Goal: Information Seeking & Learning: Understand process/instructions

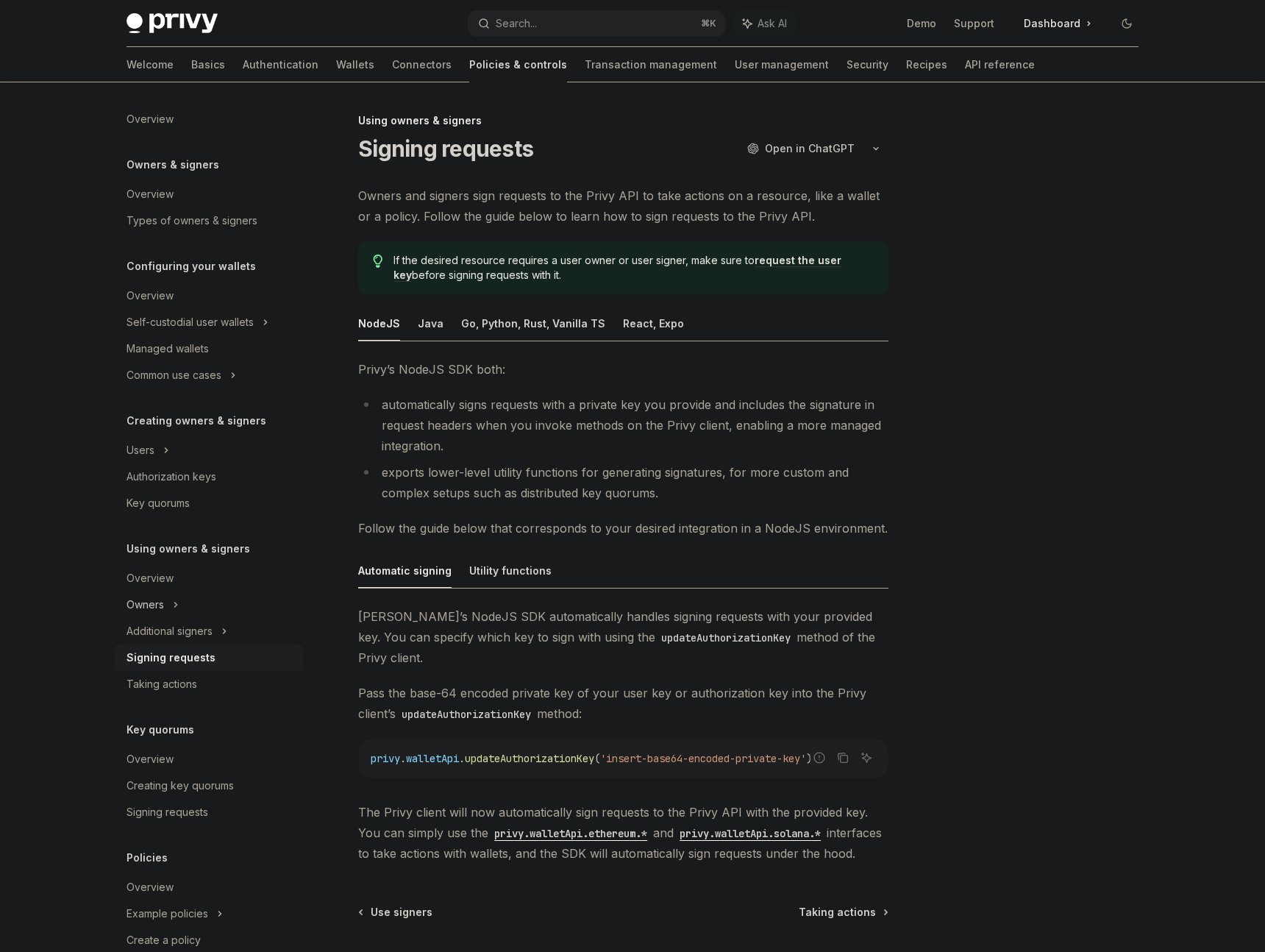
click at [168, 599] on div "Owners" at bounding box center [209, 605] width 188 height 27
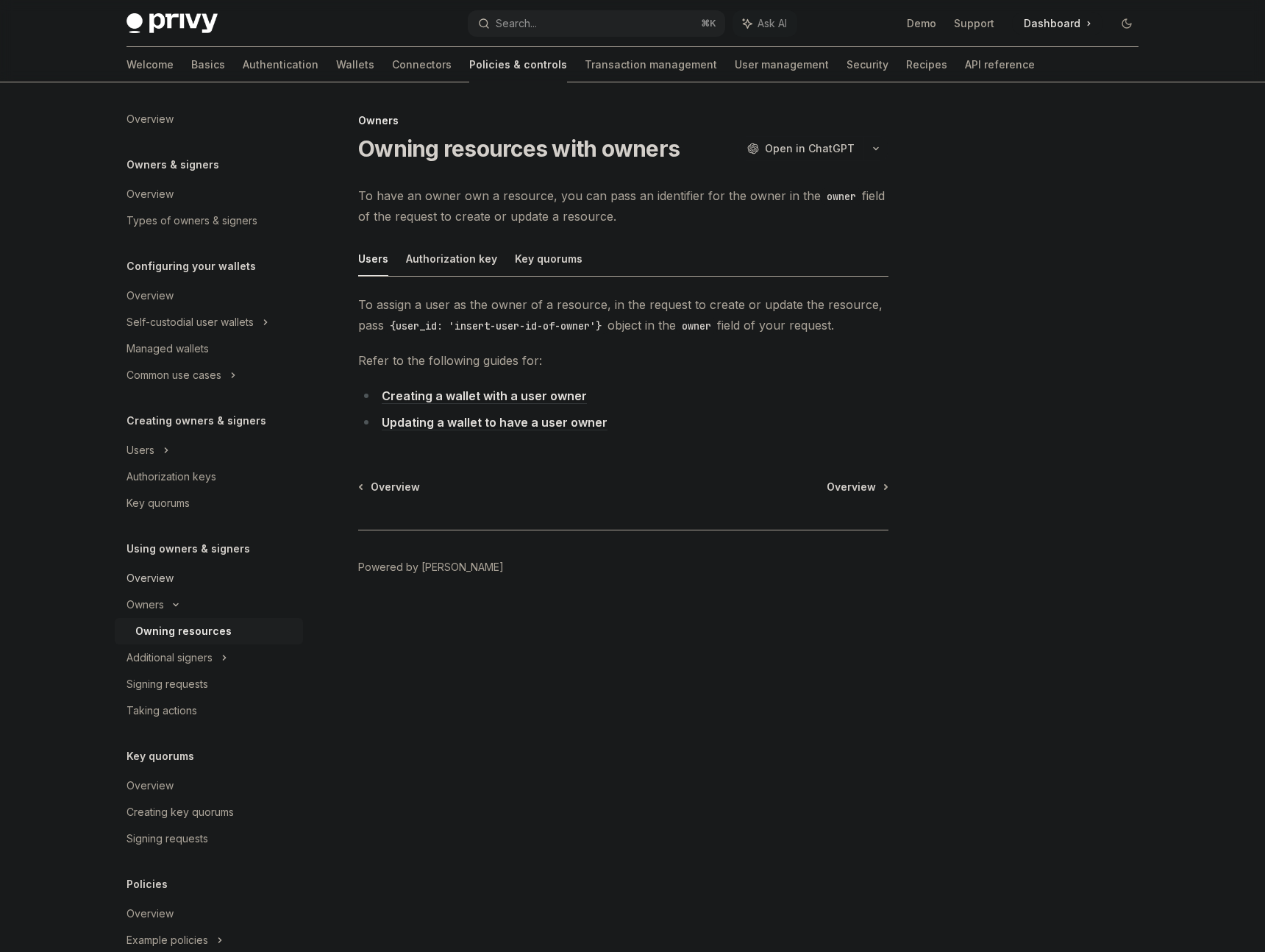
click at [174, 571] on div "Overview" at bounding box center [210, 578] width 167 height 18
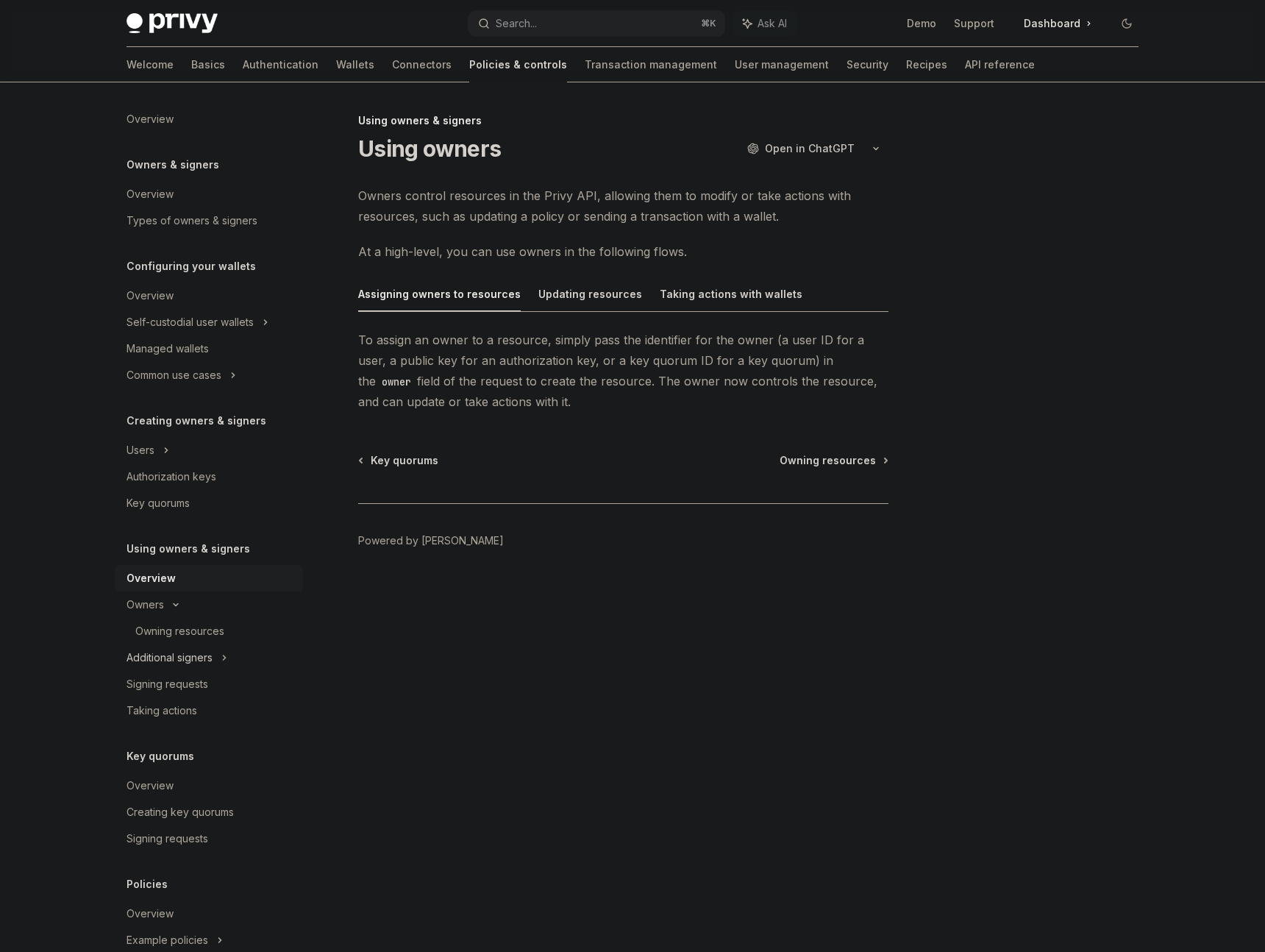
click at [171, 657] on div "Additional signers" at bounding box center [169, 658] width 86 height 18
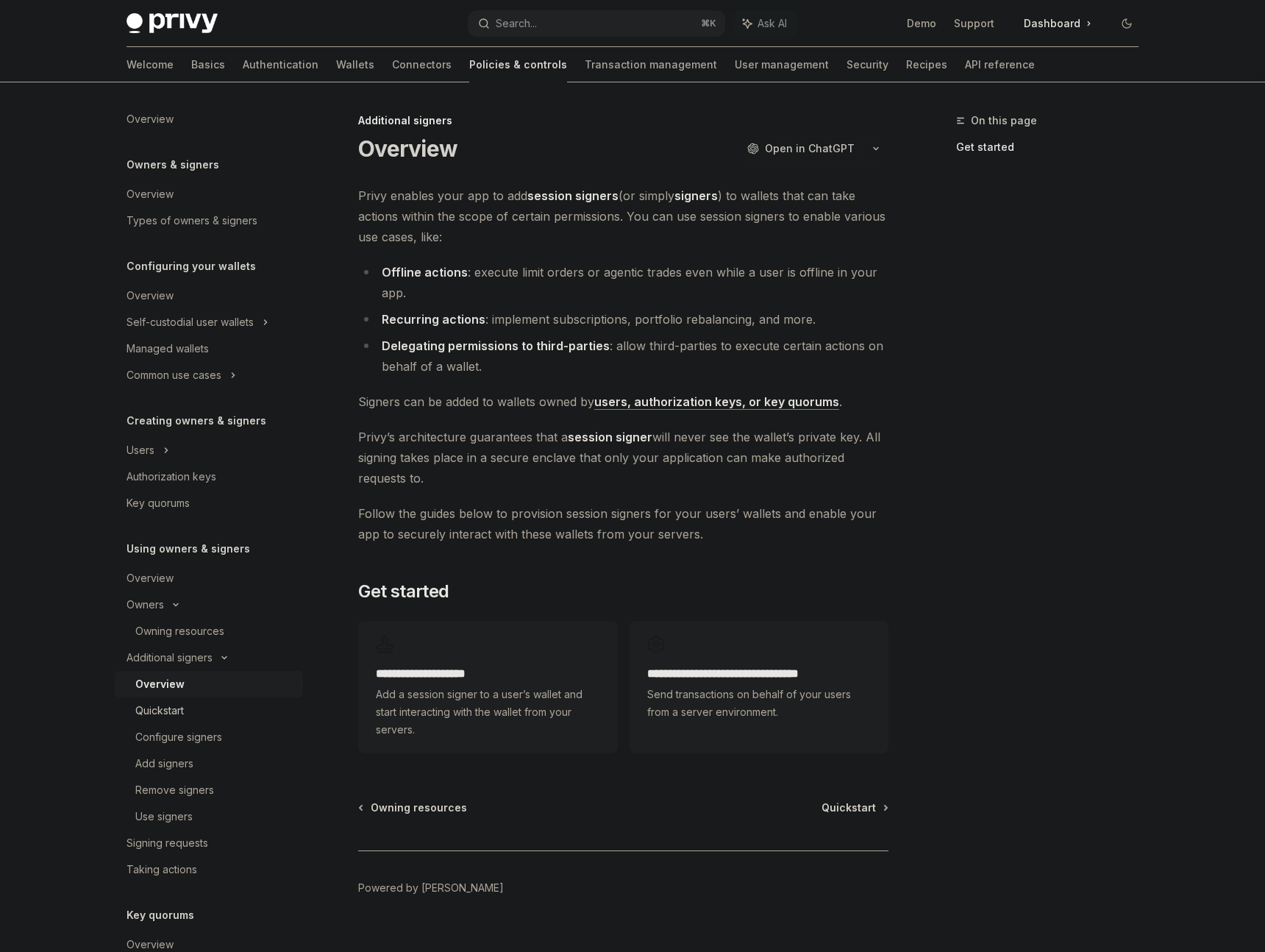
click at [176, 711] on div "Quickstart" at bounding box center [159, 711] width 48 height 18
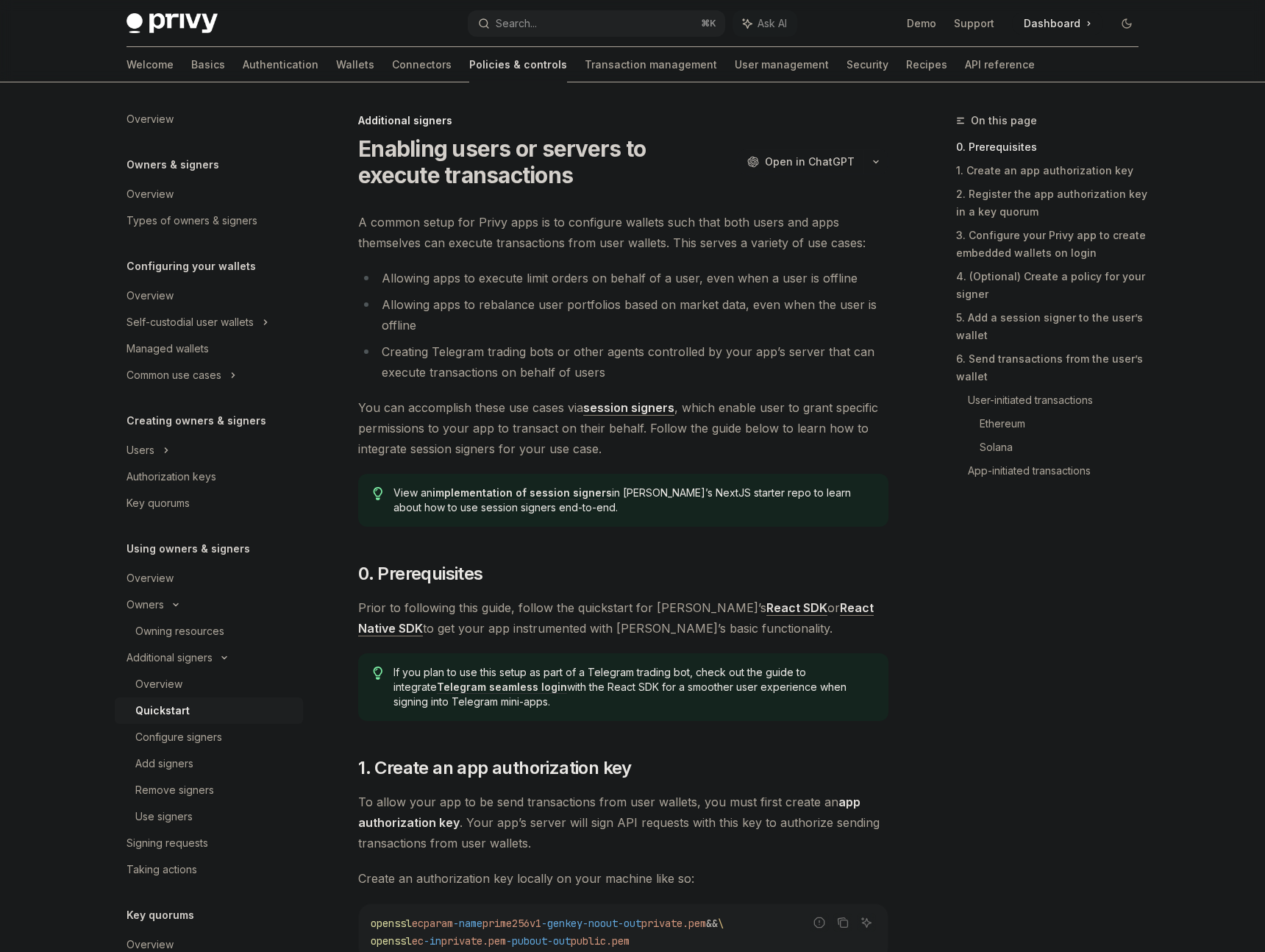
type textarea "*"
